Goal: Information Seeking & Learning: Learn about a topic

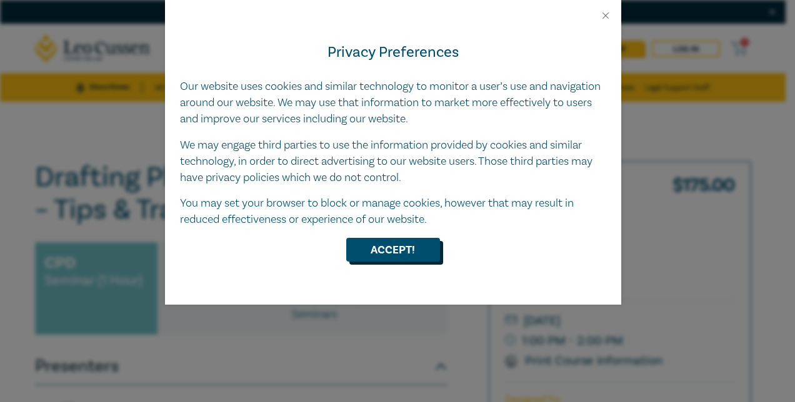
click at [392, 240] on button "Accept!" at bounding box center [393, 250] width 94 height 24
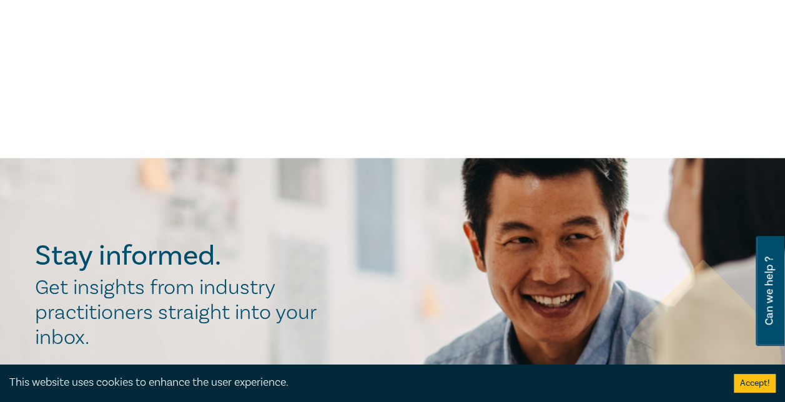
scroll to position [500, 0]
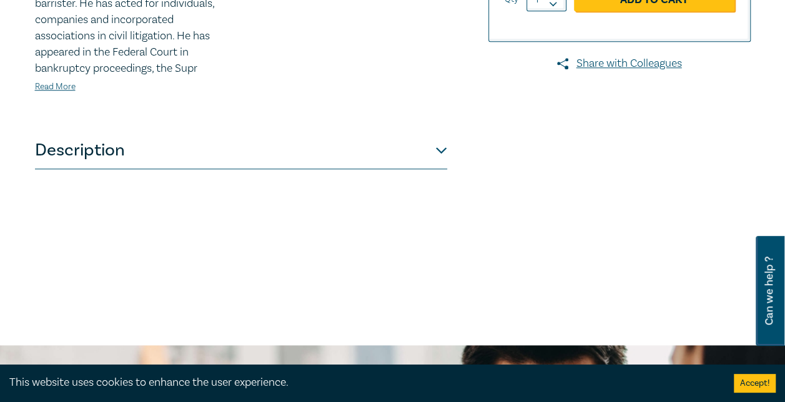
click at [445, 156] on button "Description" at bounding box center [241, 150] width 412 height 37
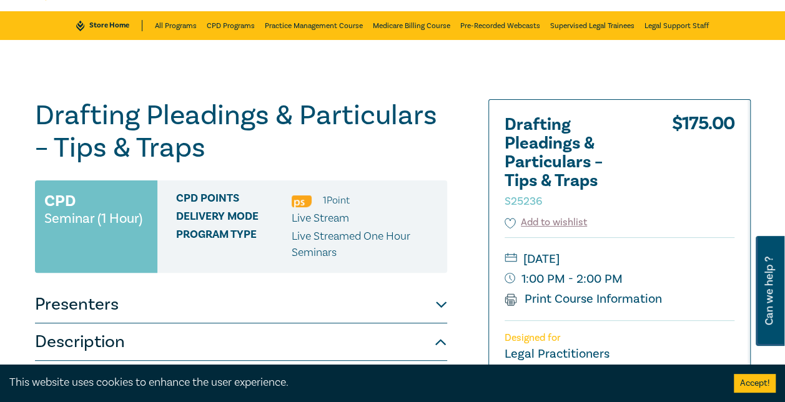
scroll to position [0, 0]
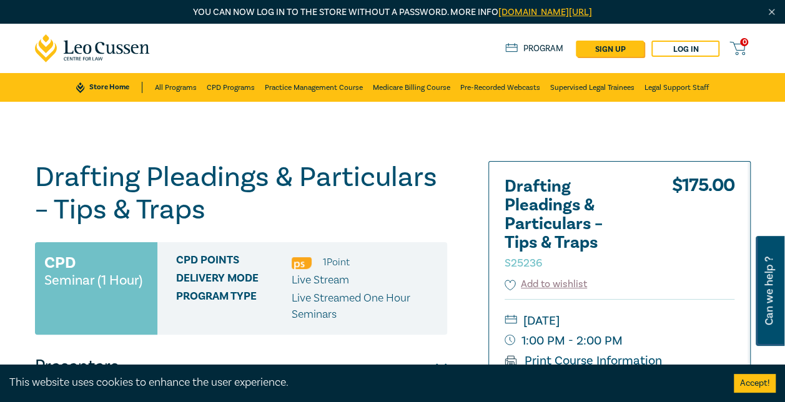
click at [61, 43] on icon at bounding box center [93, 48] width 116 height 28
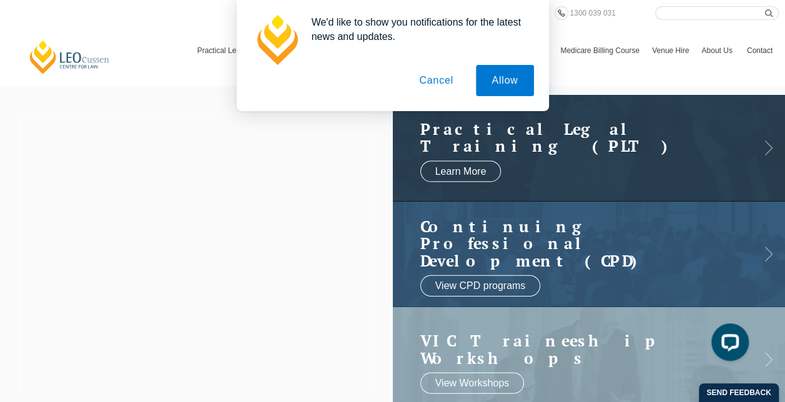
click at [276, 284] on div at bounding box center [196, 254] width 393 height 318
click at [502, 75] on button "Allow" at bounding box center [504, 80] width 57 height 31
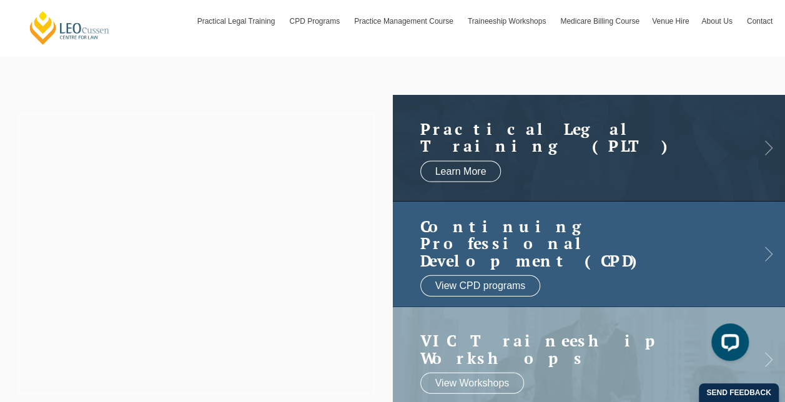
scroll to position [62, 0]
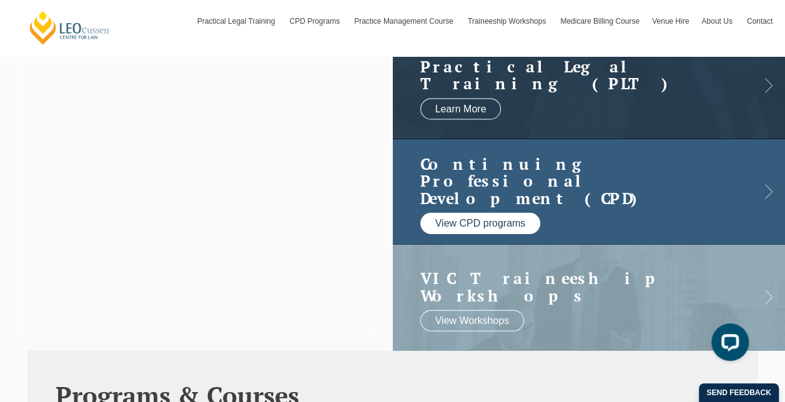
click at [508, 213] on link "View CPD programs" at bounding box center [480, 223] width 121 height 21
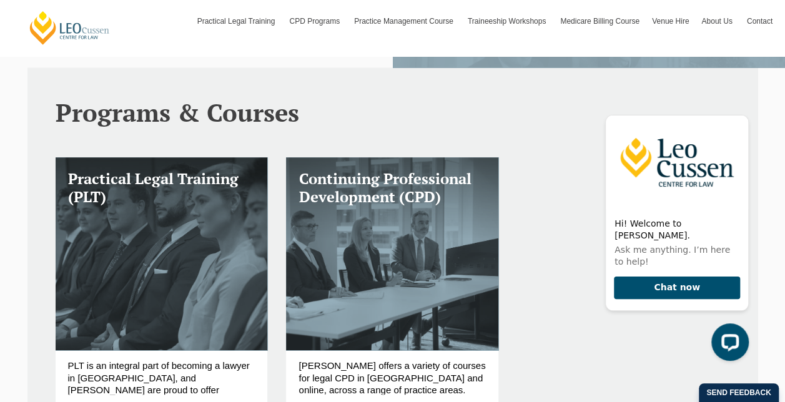
scroll to position [375, 0]
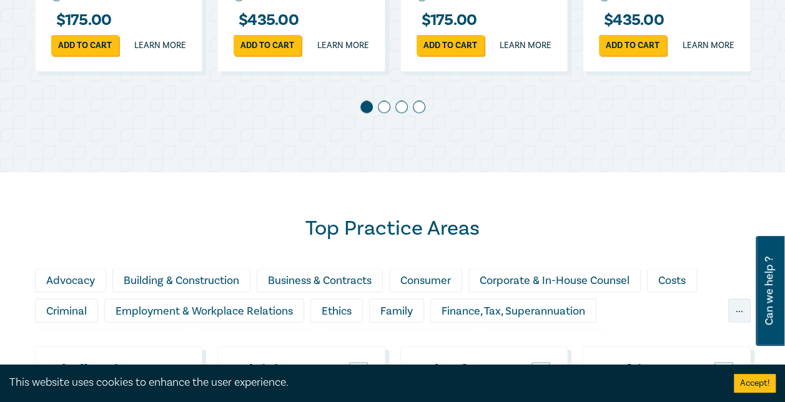
scroll to position [687, 0]
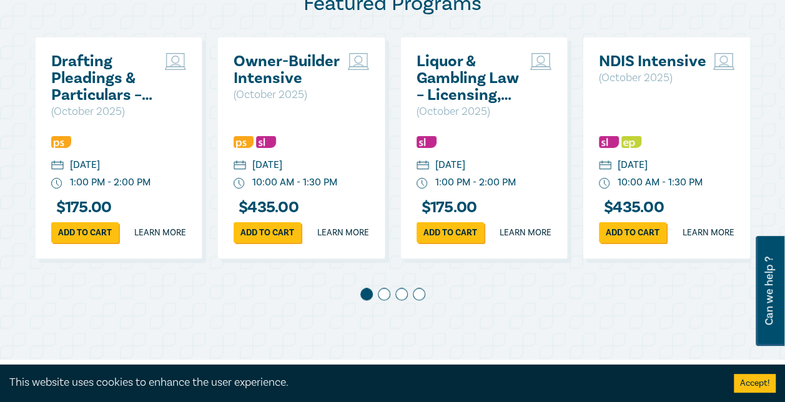
click at [385, 300] on span at bounding box center [384, 294] width 12 height 12
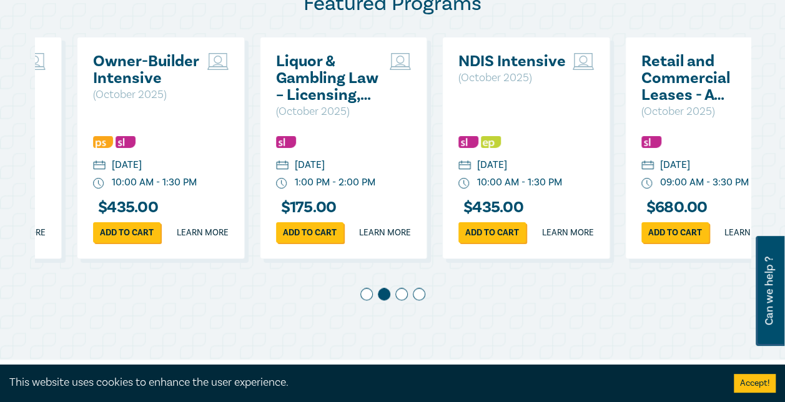
scroll to position [0, 182]
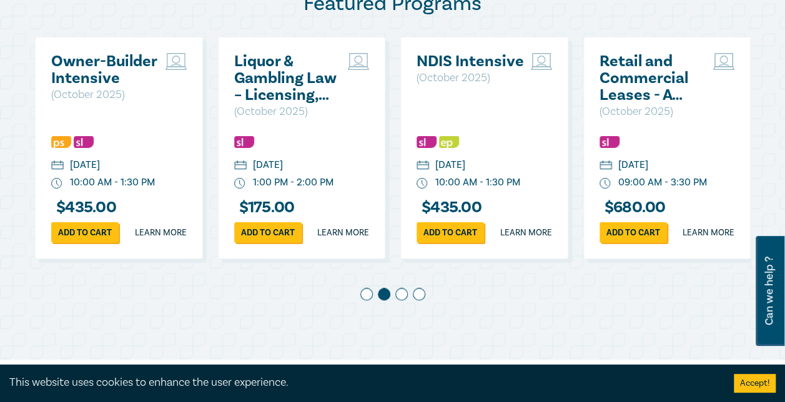
click at [400, 300] on span at bounding box center [401, 294] width 12 height 12
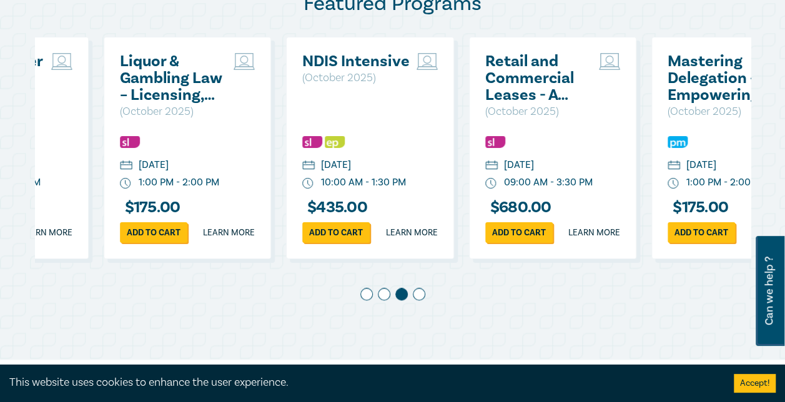
scroll to position [0, 365]
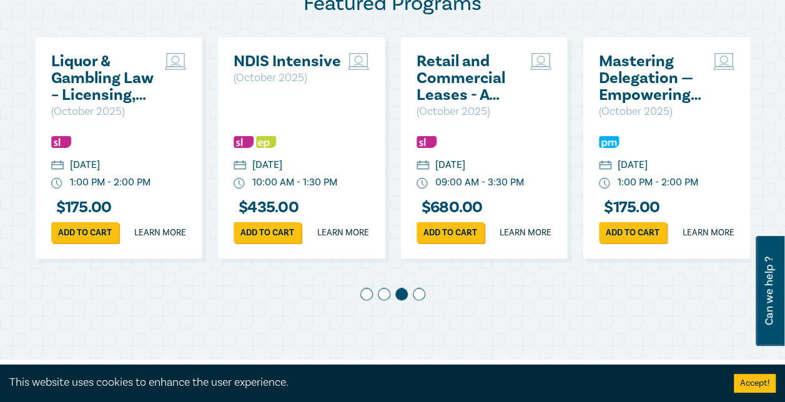
click at [420, 300] on span at bounding box center [419, 294] width 12 height 12
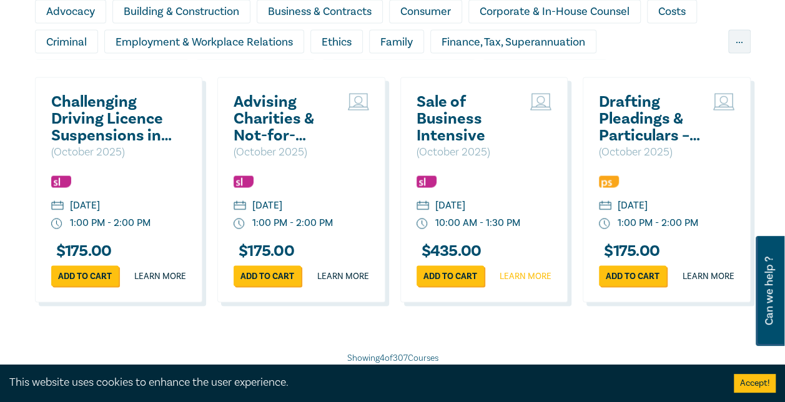
scroll to position [1124, 0]
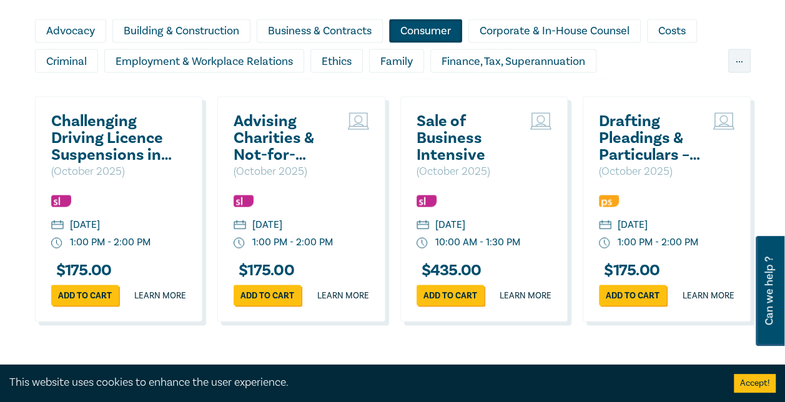
click at [427, 41] on div "Consumer" at bounding box center [425, 31] width 73 height 24
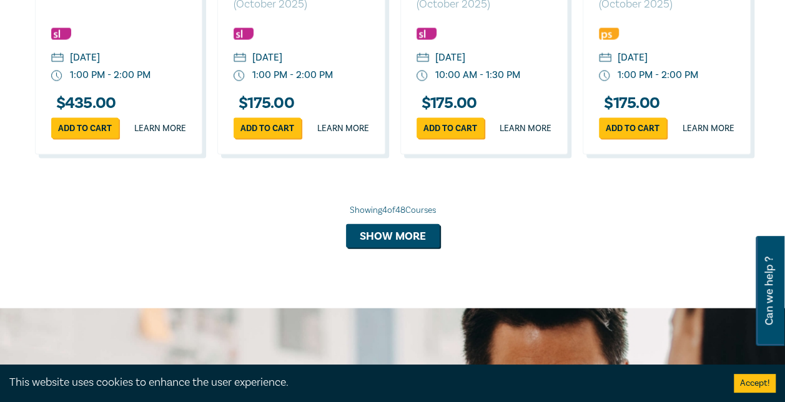
scroll to position [1312, 0]
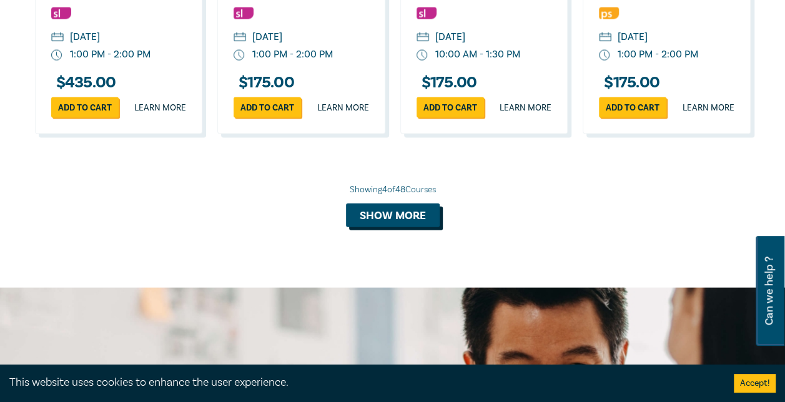
click at [410, 227] on button "Show more" at bounding box center [393, 216] width 94 height 24
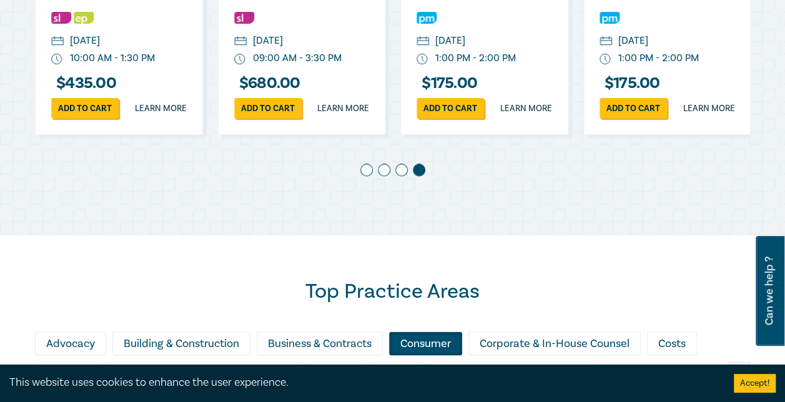
scroll to position [937, 0]
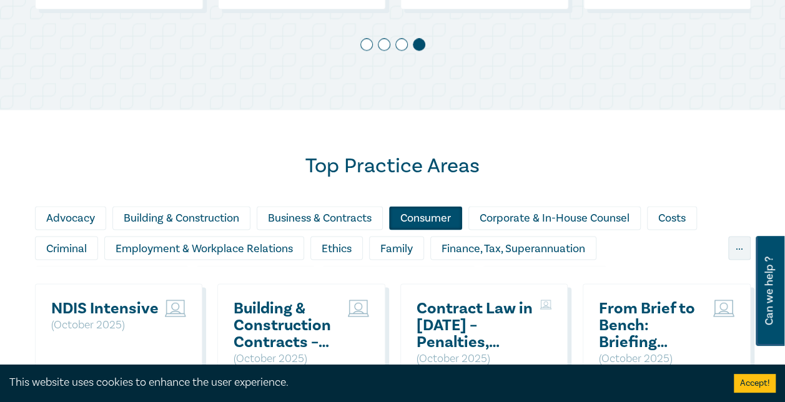
click at [437, 230] on div "Consumer" at bounding box center [425, 218] width 73 height 24
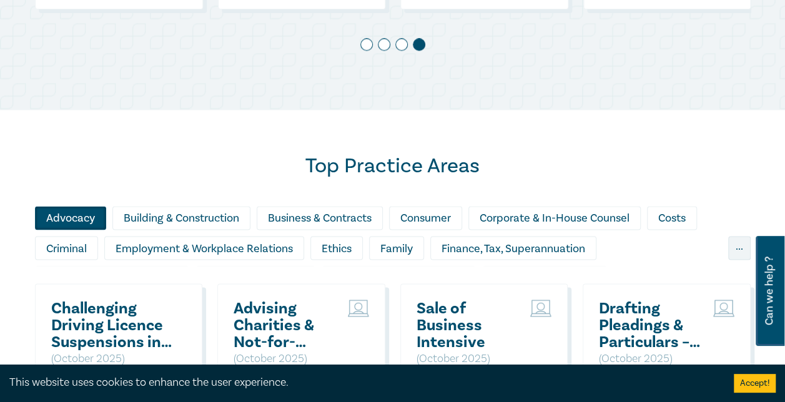
click at [79, 230] on div "Advocacy" at bounding box center [70, 218] width 71 height 24
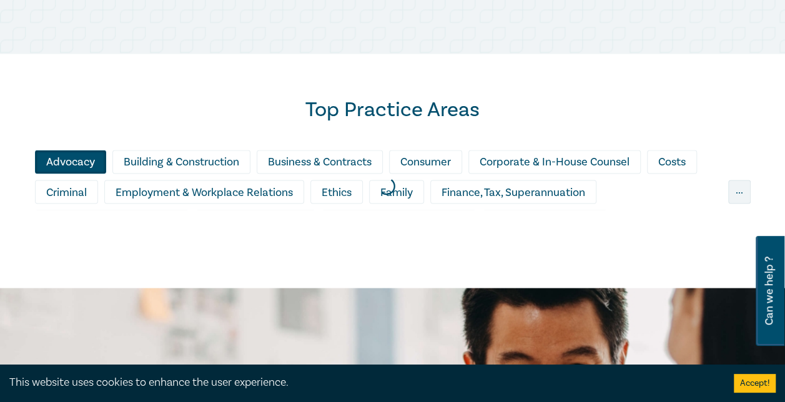
scroll to position [1013, 0]
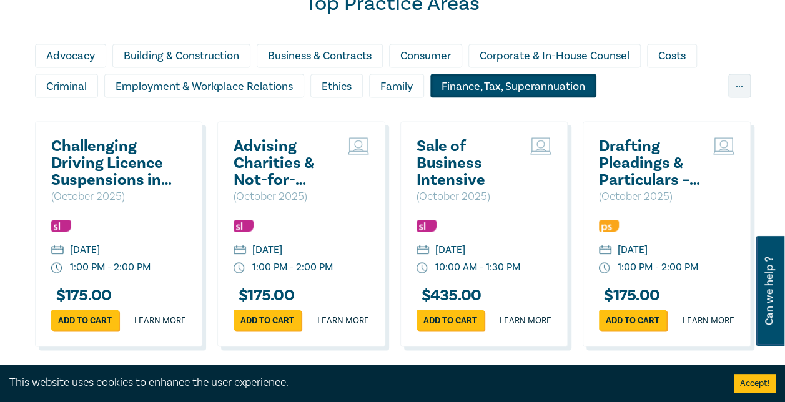
scroll to position [1033, 0]
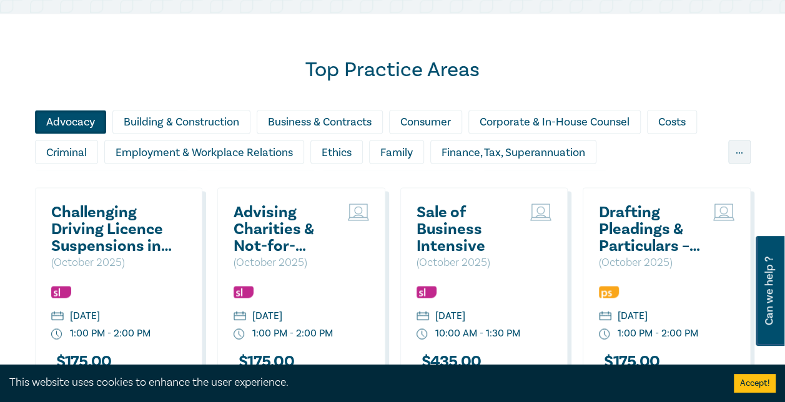
click at [91, 132] on div "Advocacy" at bounding box center [70, 122] width 71 height 24
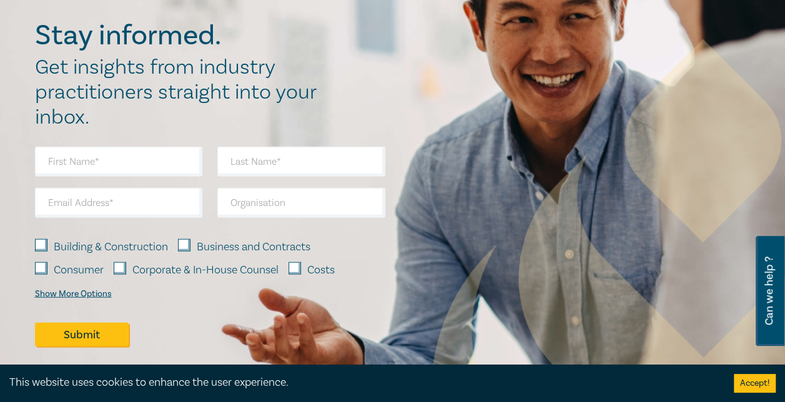
scroll to position [1345, 0]
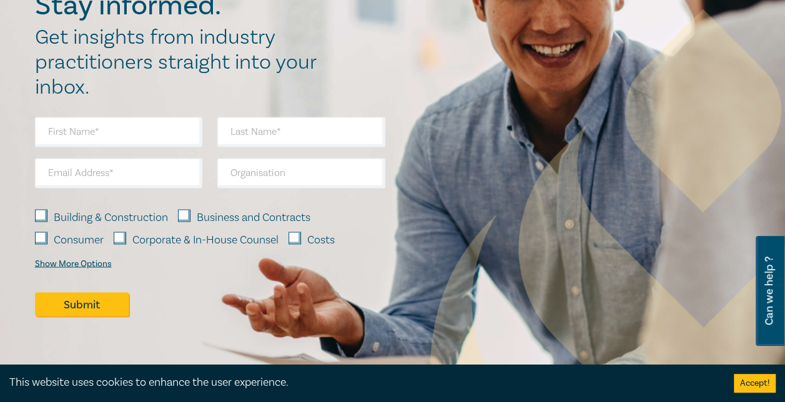
scroll to position [543, 0]
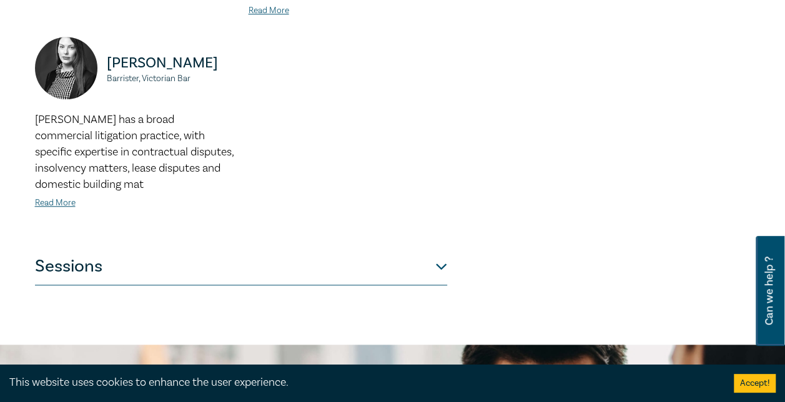
click at [442, 267] on button "Sessions" at bounding box center [241, 266] width 412 height 37
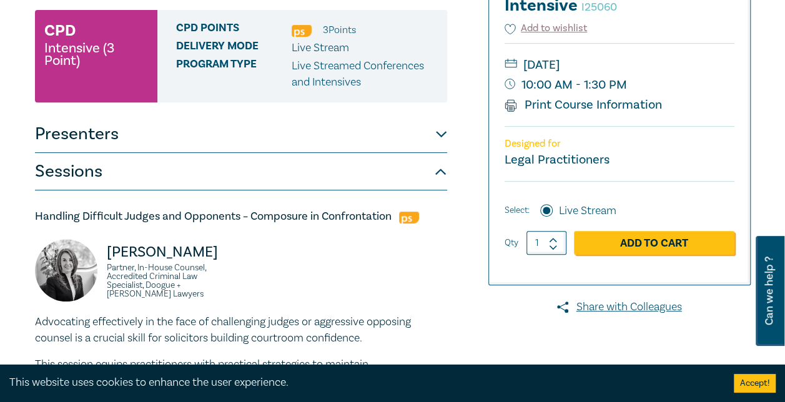
scroll to position [0, 0]
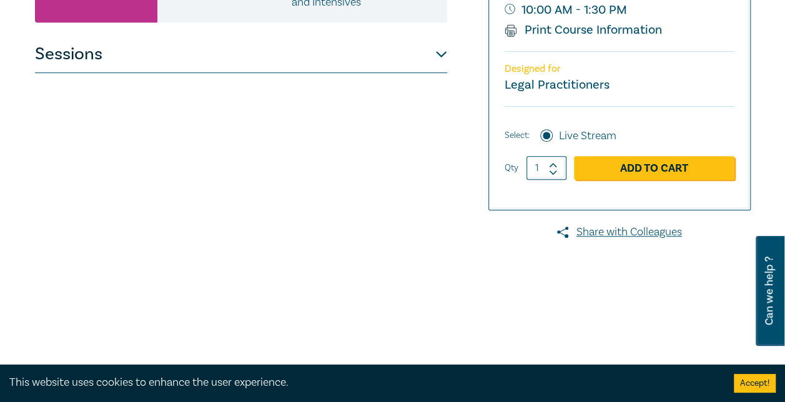
scroll to position [187, 0]
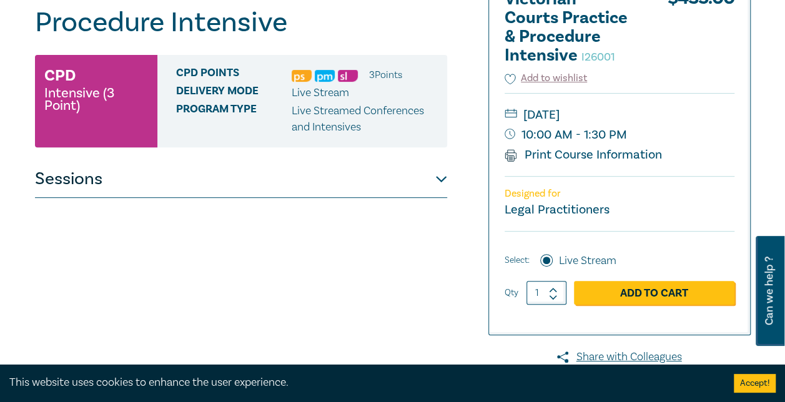
click at [169, 175] on button "Sessions" at bounding box center [241, 179] width 412 height 37
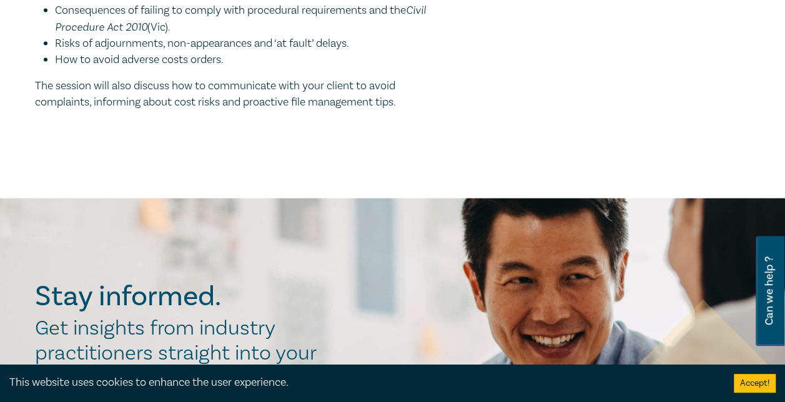
scroll to position [937, 0]
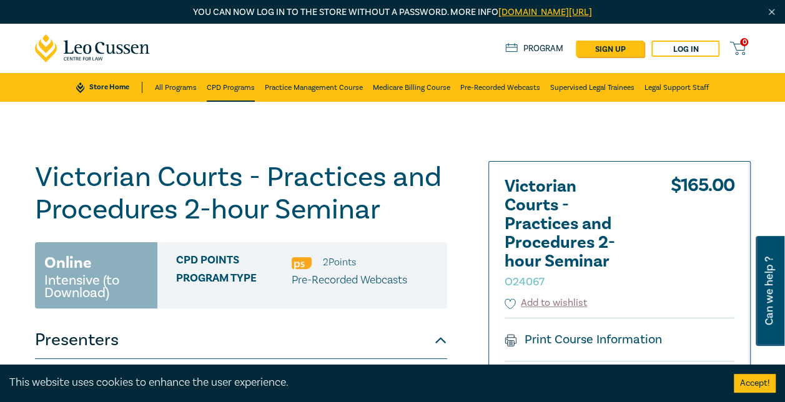
click at [207, 89] on link "CPD Programs" at bounding box center [231, 87] width 48 height 29
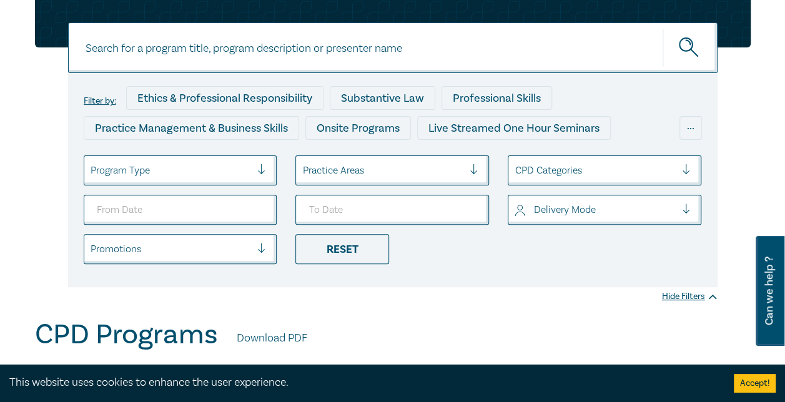
scroll to position [125, 0]
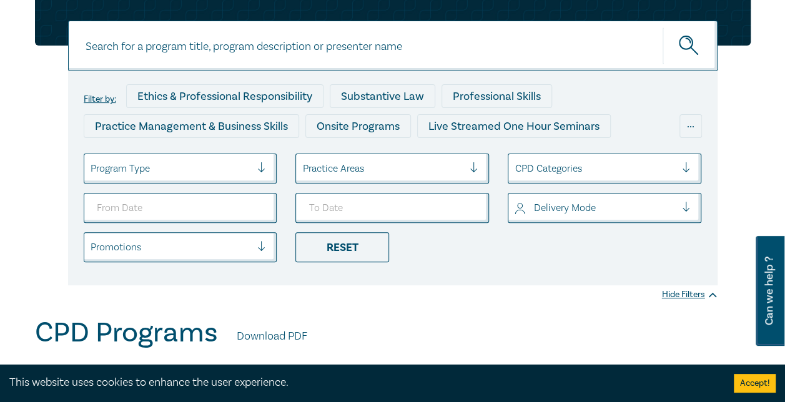
click at [225, 175] on div at bounding box center [171, 169] width 161 height 16
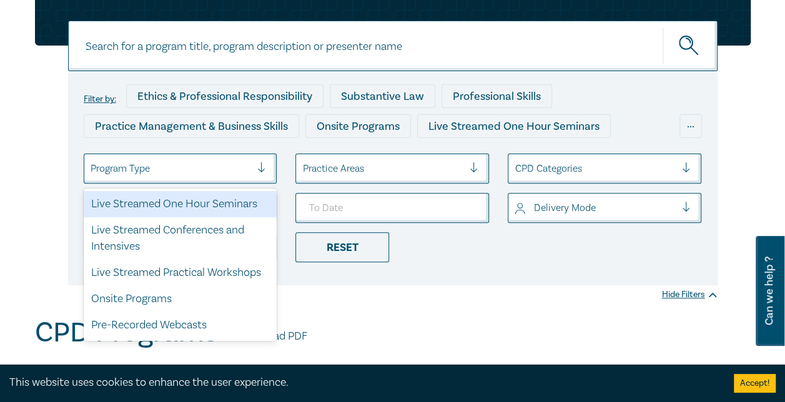
click at [476, 244] on li "Reset" at bounding box center [392, 247] width 212 height 30
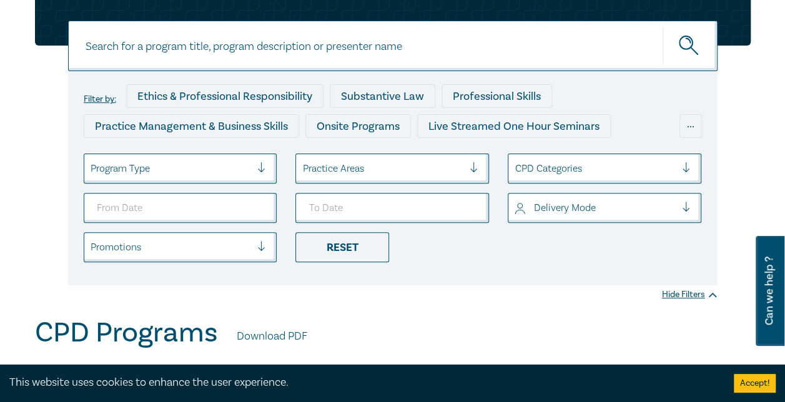
click at [430, 169] on div at bounding box center [382, 169] width 161 height 16
click at [587, 304] on div "Filter by: Ethics & Professional Responsibility Substantive Law Professional Sk…" at bounding box center [392, 147] width 785 height 340
click at [364, 39] on input at bounding box center [393, 46] width 650 height 51
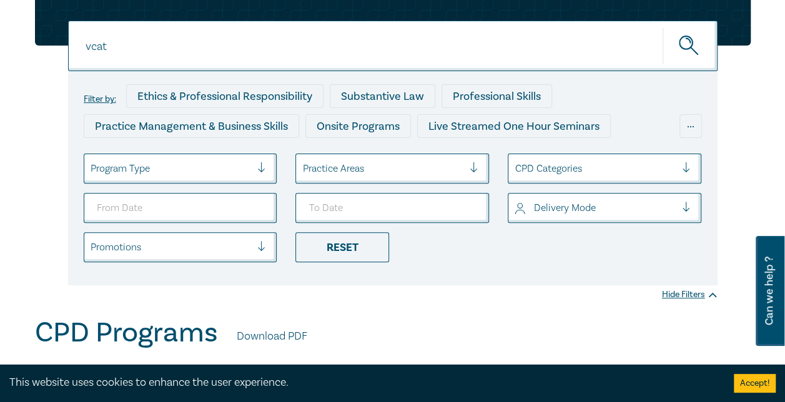
type input "vcat"
click at [663, 27] on button "submit" at bounding box center [690, 46] width 55 height 38
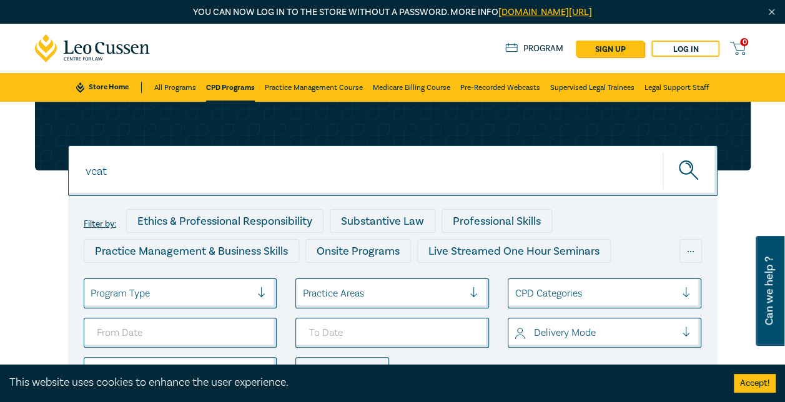
click at [697, 180] on icon "submit" at bounding box center [690, 172] width 22 height 22
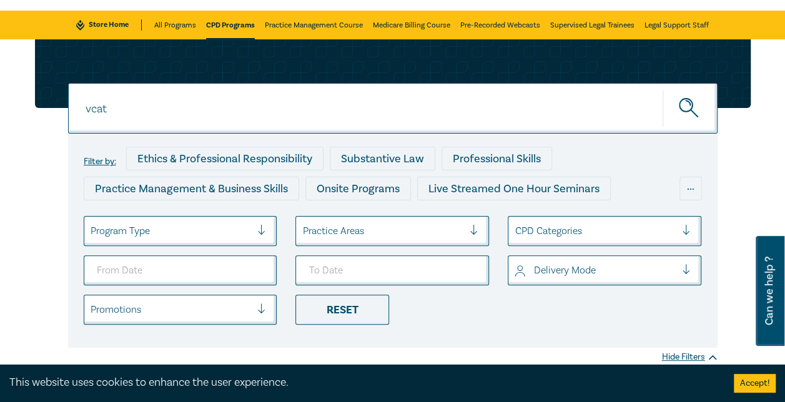
drag, startPoint x: 340, startPoint y: 119, endPoint x: 27, endPoint y: 75, distance: 315.5
click at [27, 75] on div "vcat vcat vcat Filter by: Ethics & Professional Responsibility Substantive Law …" at bounding box center [392, 193] width 731 height 309
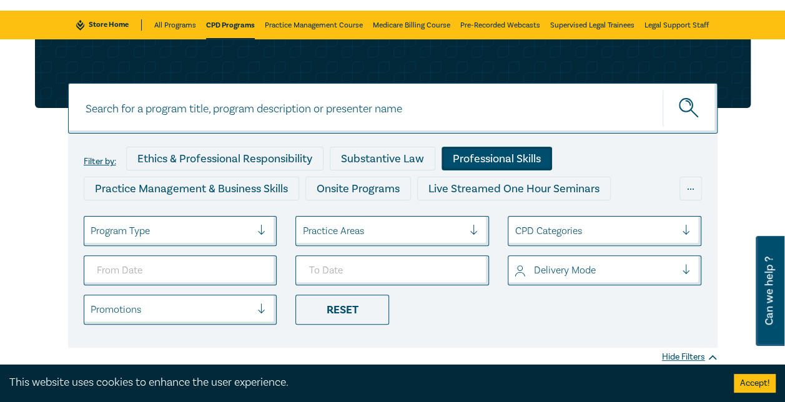
click at [538, 162] on div "Professional Skills" at bounding box center [497, 159] width 111 height 24
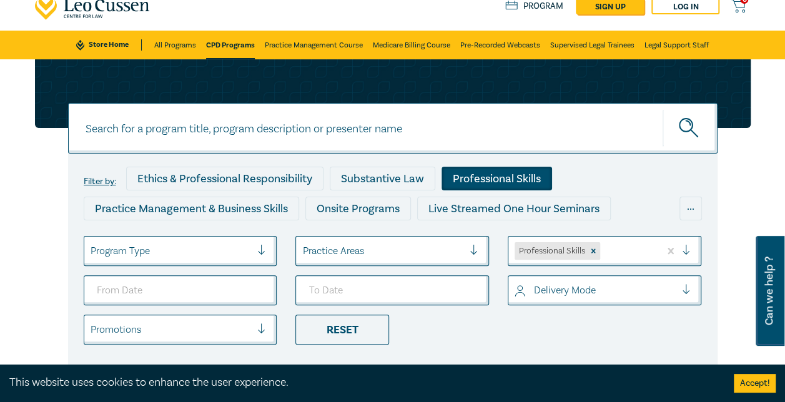
scroll to position [62, 0]
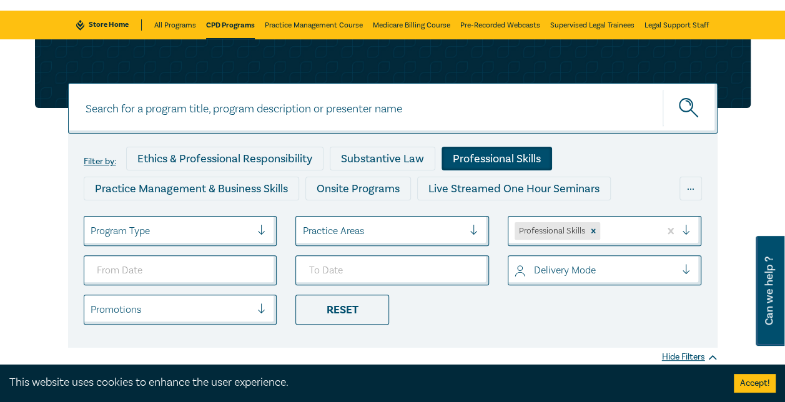
click at [478, 163] on div "Professional Skills" at bounding box center [497, 159] width 111 height 24
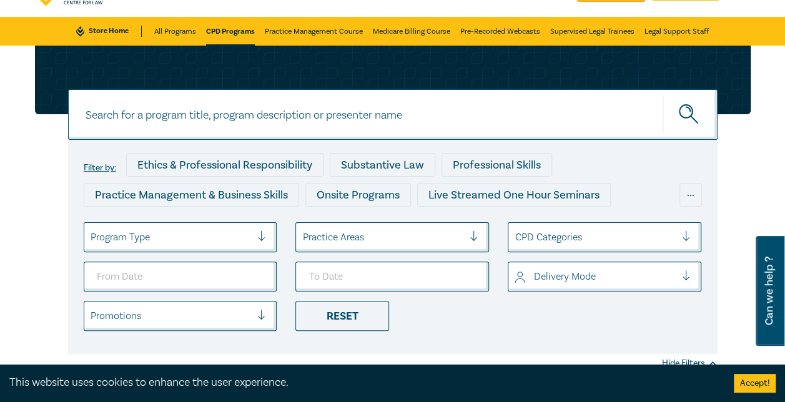
scroll to position [125, 0]
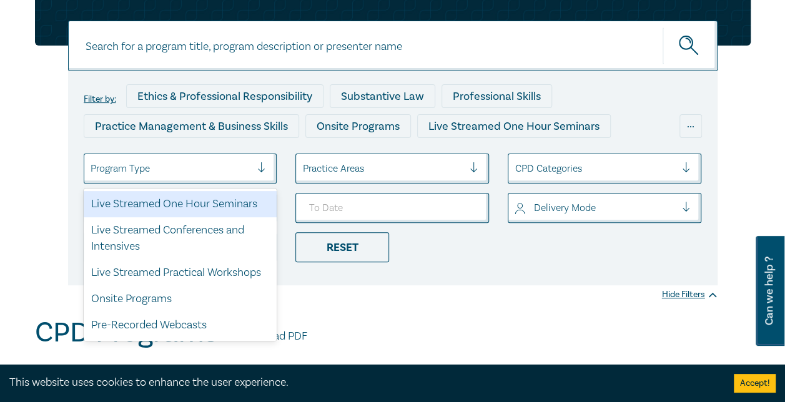
click at [227, 171] on div at bounding box center [171, 169] width 161 height 16
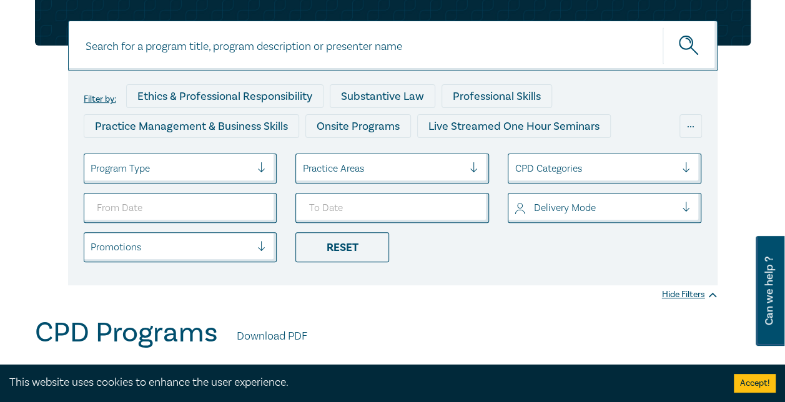
click at [529, 287] on div "Filter by: Ethics & Professional Responsibility Substantive Law Professional Sk…" at bounding box center [392, 147] width 785 height 340
click at [412, 169] on div at bounding box center [382, 169] width 161 height 16
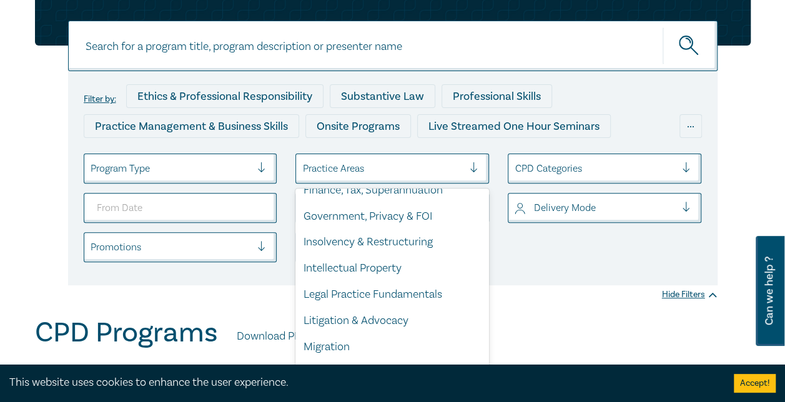
scroll to position [312, 0]
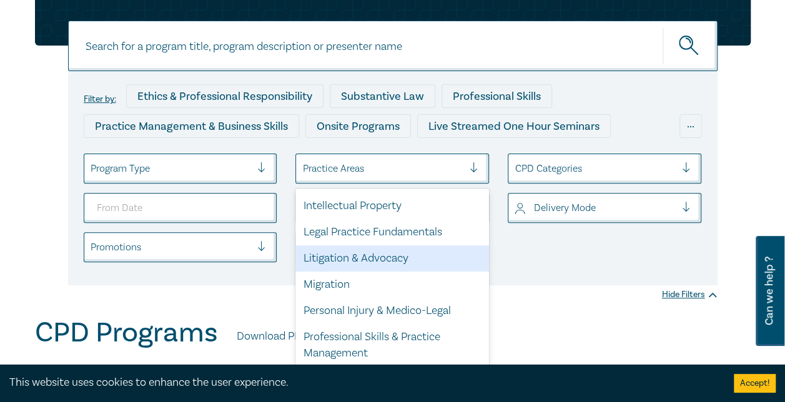
click at [376, 270] on div "Litigation & Advocacy" at bounding box center [392, 258] width 194 height 26
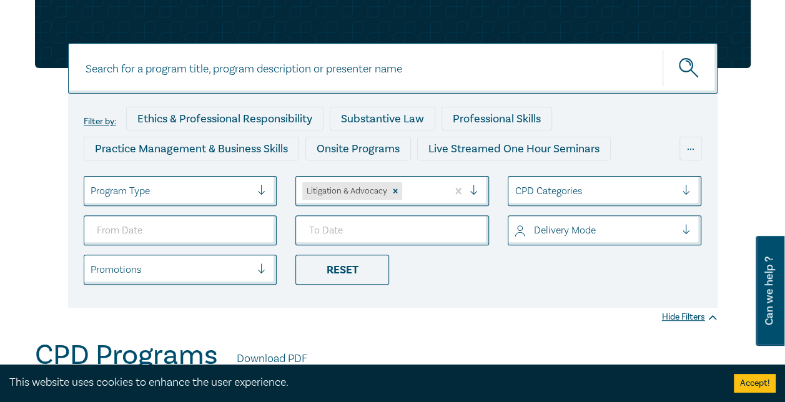
scroll to position [62, 0]
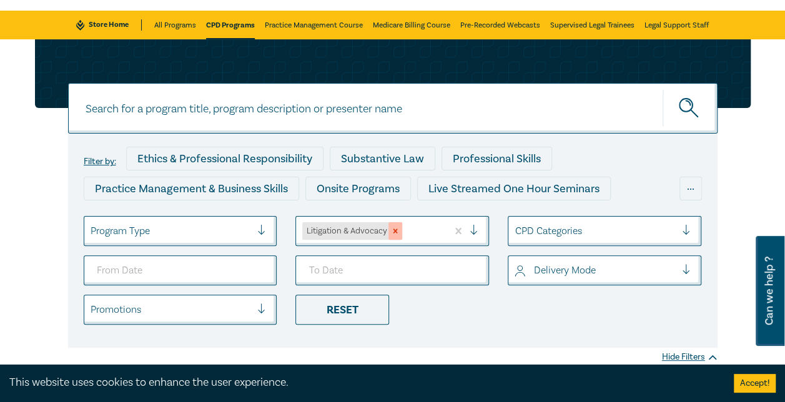
click at [396, 231] on icon "Remove Litigation & Advocacy" at bounding box center [395, 231] width 9 height 9
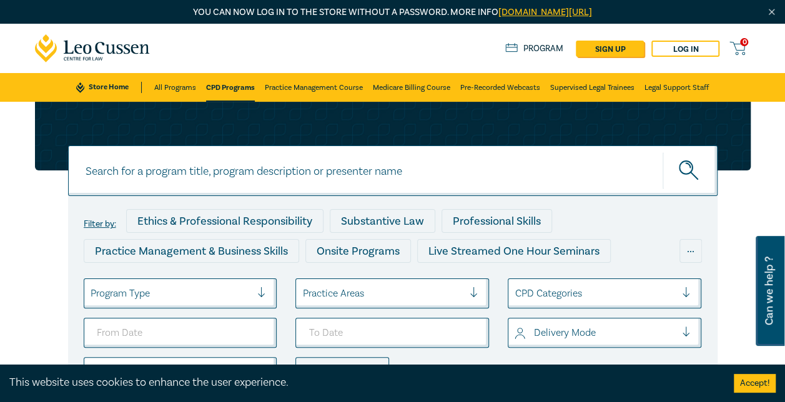
click at [134, 170] on input at bounding box center [393, 171] width 650 height 51
click at [226, 86] on link "CPD Programs" at bounding box center [230, 87] width 49 height 29
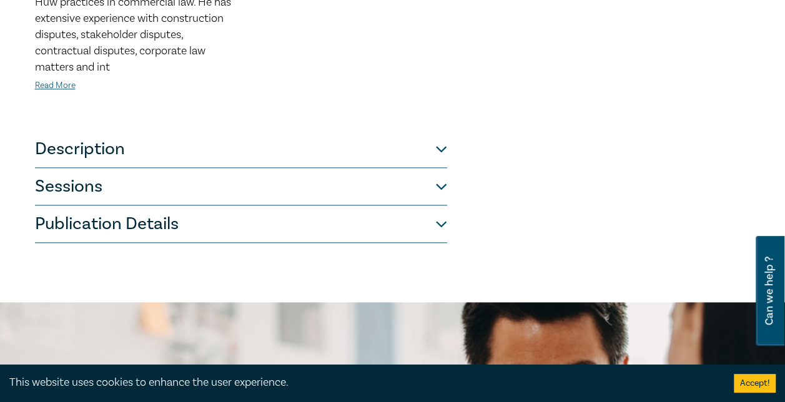
scroll to position [687, 0]
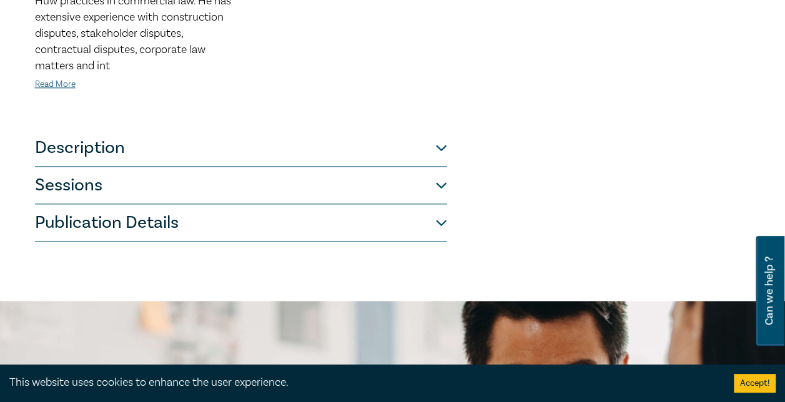
click at [437, 151] on button "Description" at bounding box center [241, 147] width 412 height 37
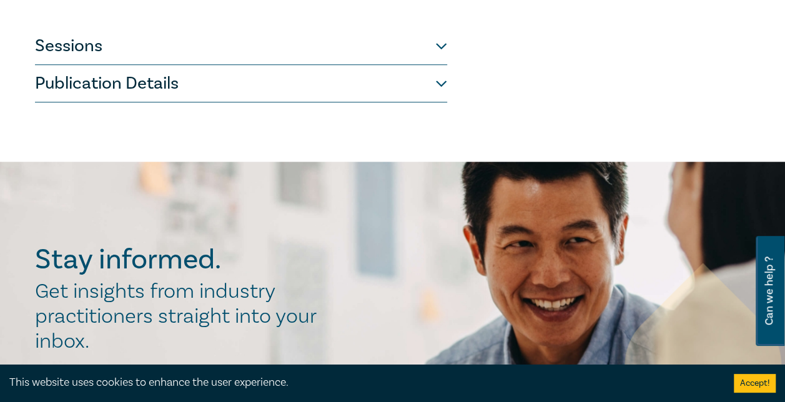
scroll to position [309, 0]
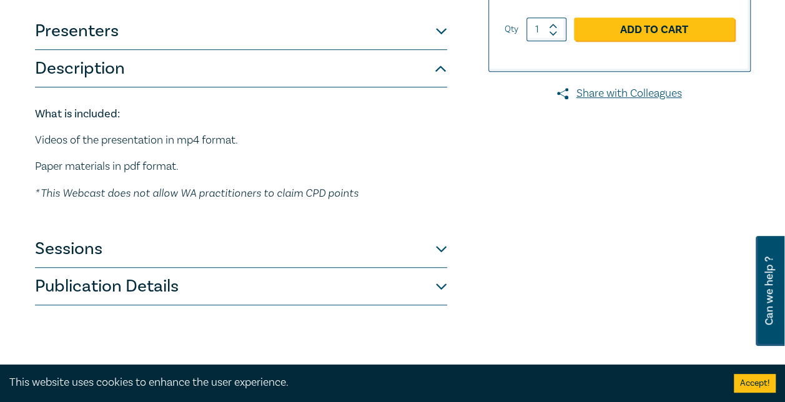
click at [264, 256] on button "Sessions" at bounding box center [241, 248] width 412 height 37
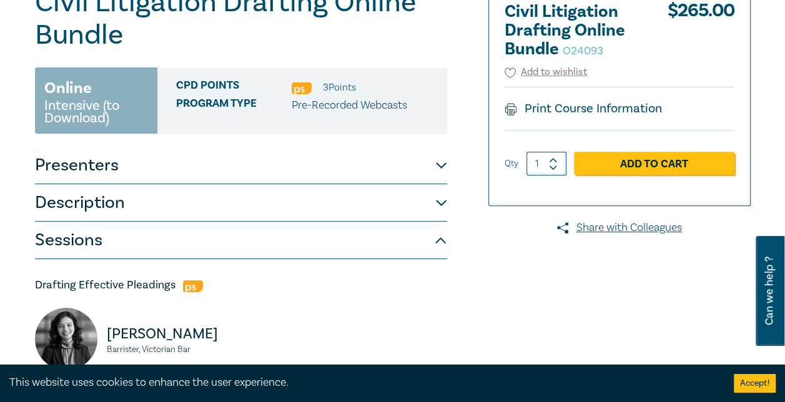
scroll to position [187, 0]
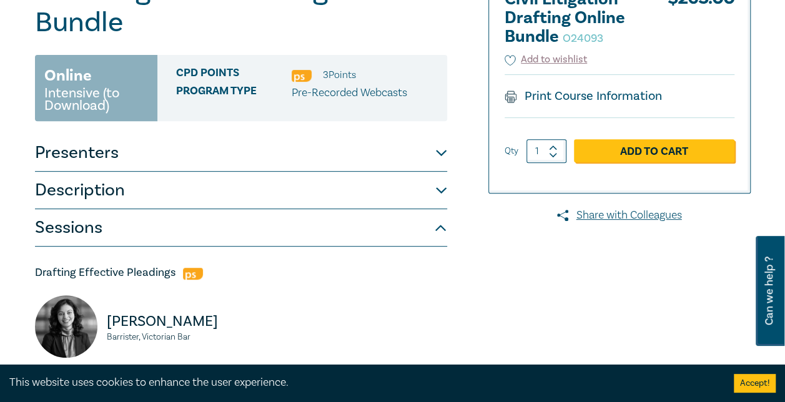
click at [443, 192] on button "Description" at bounding box center [241, 190] width 412 height 37
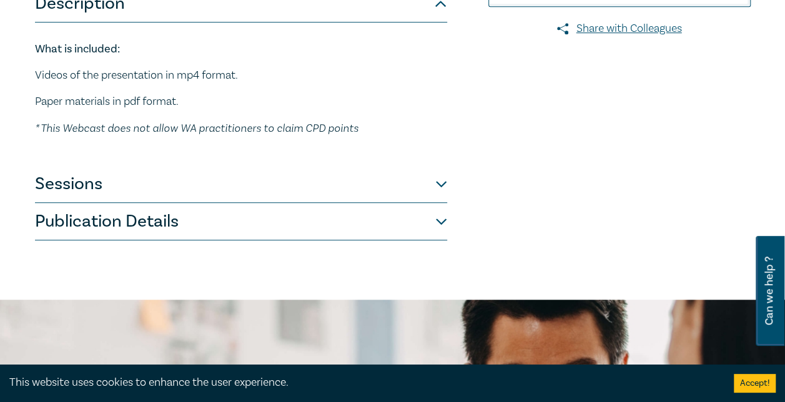
scroll to position [375, 0]
click at [420, 184] on button "Sessions" at bounding box center [241, 183] width 412 height 37
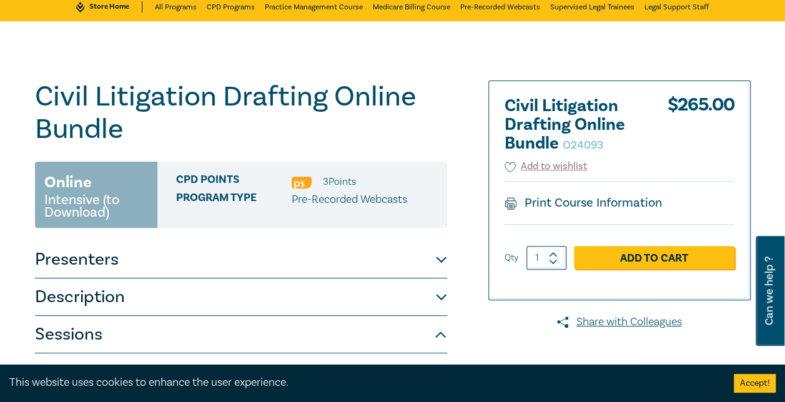
scroll to position [0, 0]
